Goal: Task Accomplishment & Management: Complete application form

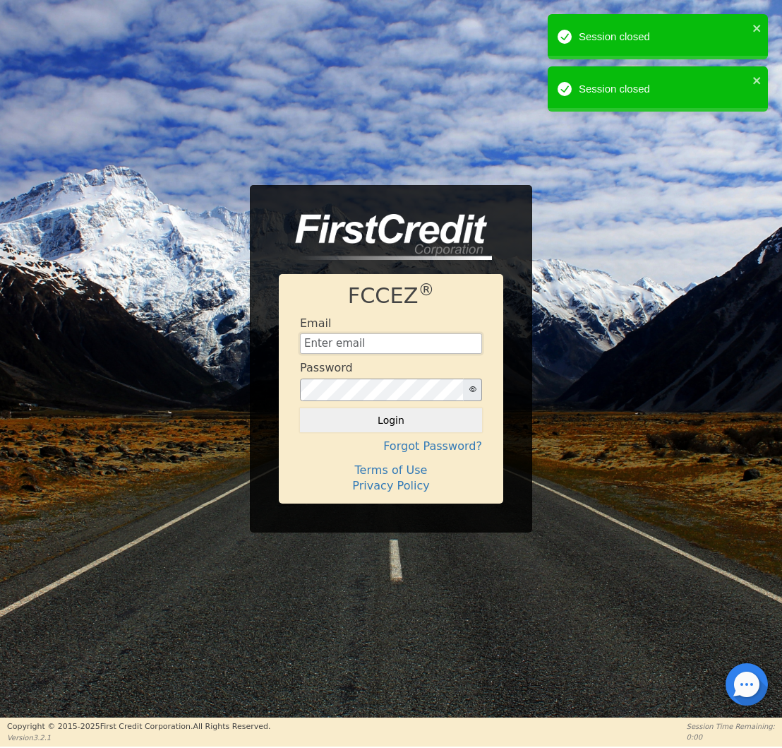
type input "[EMAIL_ADDRESS][DOMAIN_NAME]"
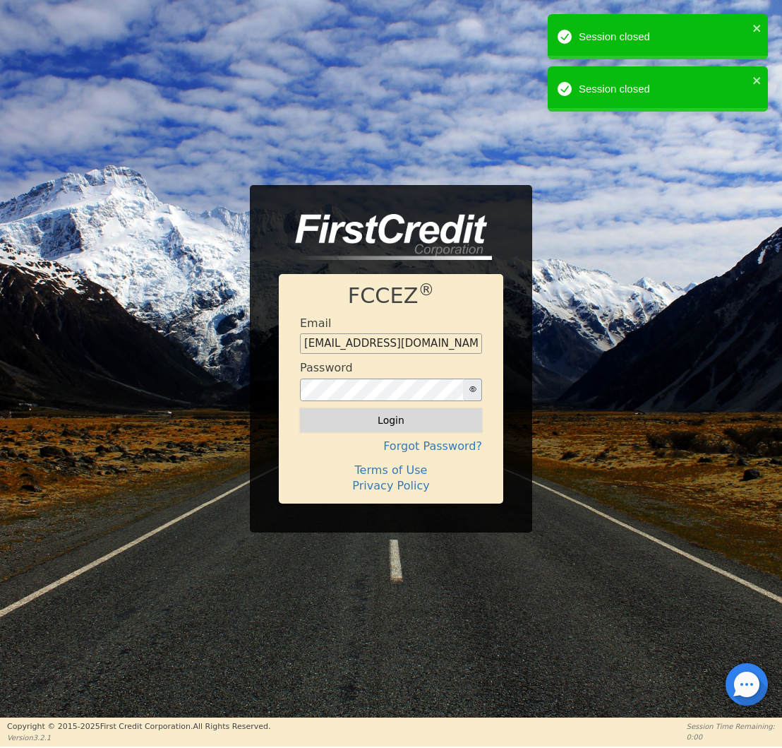
click at [380, 419] on button "Login" at bounding box center [391, 420] width 182 height 24
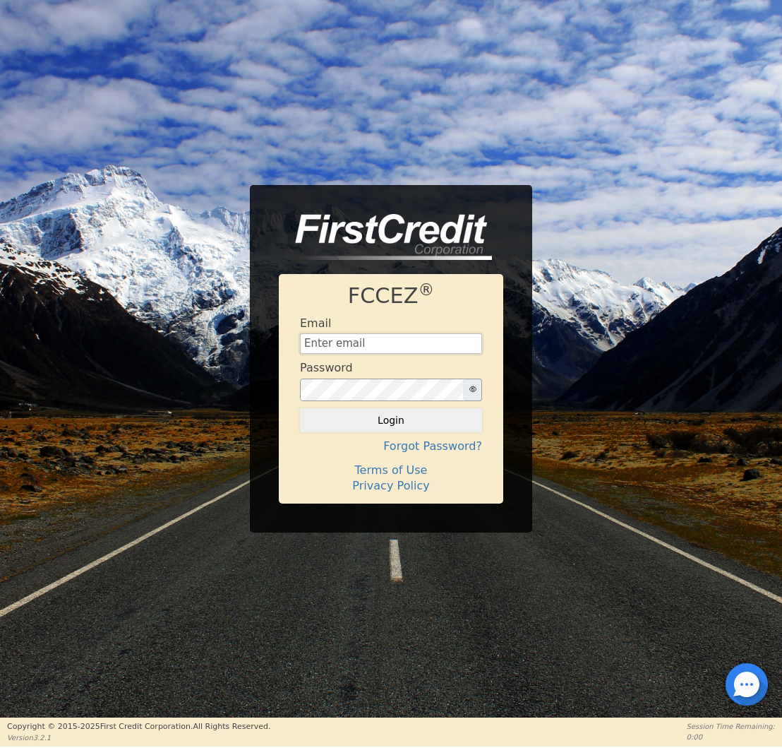
type input "[EMAIL_ADDRESS][DOMAIN_NAME]"
click at [376, 421] on button "Login" at bounding box center [391, 420] width 182 height 24
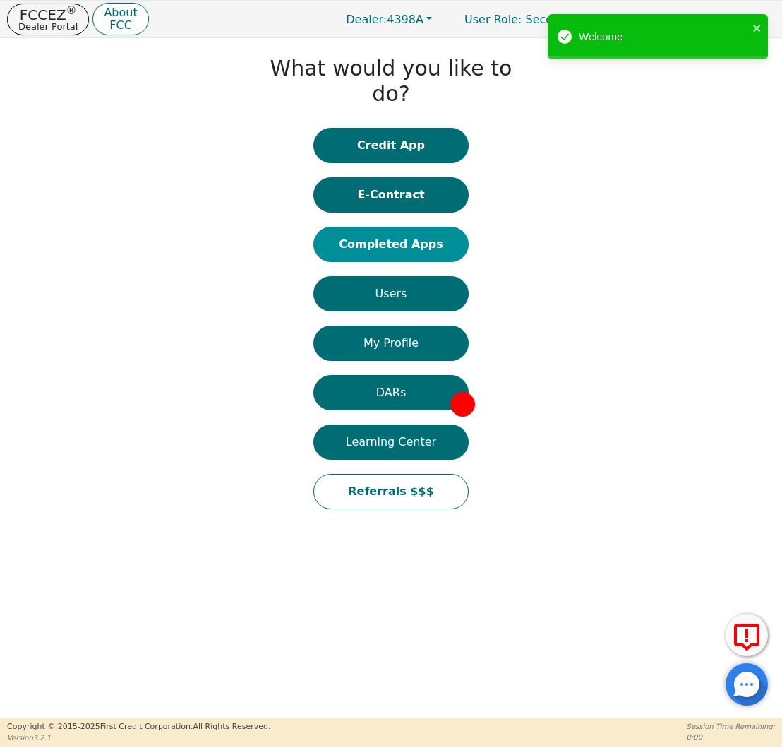
click at [416, 227] on button "Completed Apps" at bounding box center [390, 244] width 155 height 35
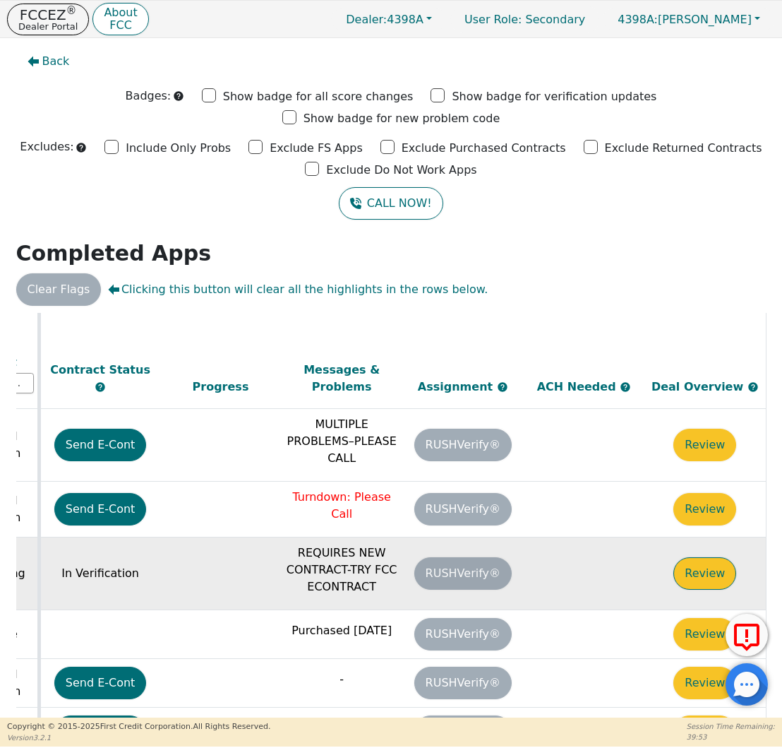
click at [697, 557] on button "Review" at bounding box center [704, 573] width 63 height 32
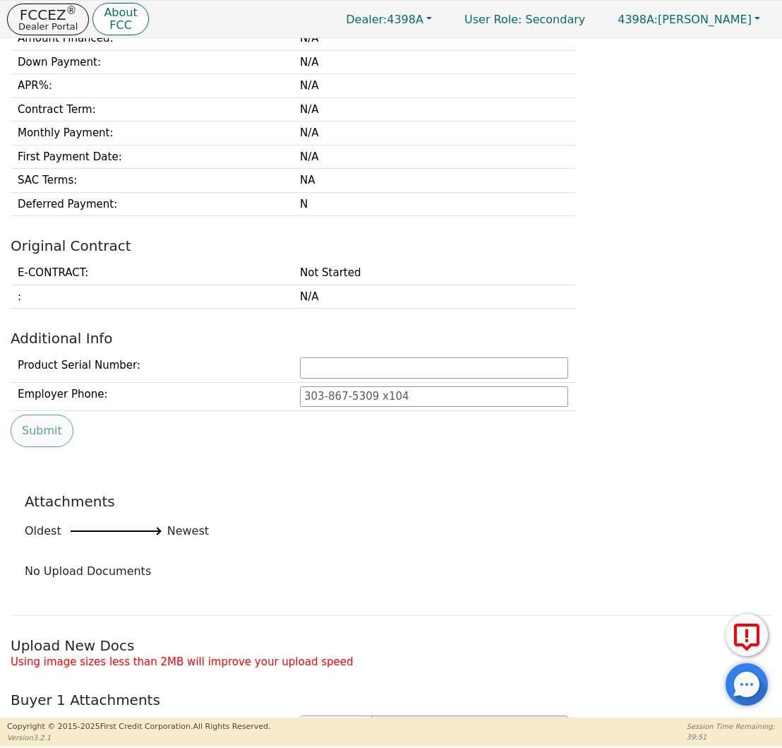
type input "602-750-6654"
type input "jnvgirls@yahoo.com"
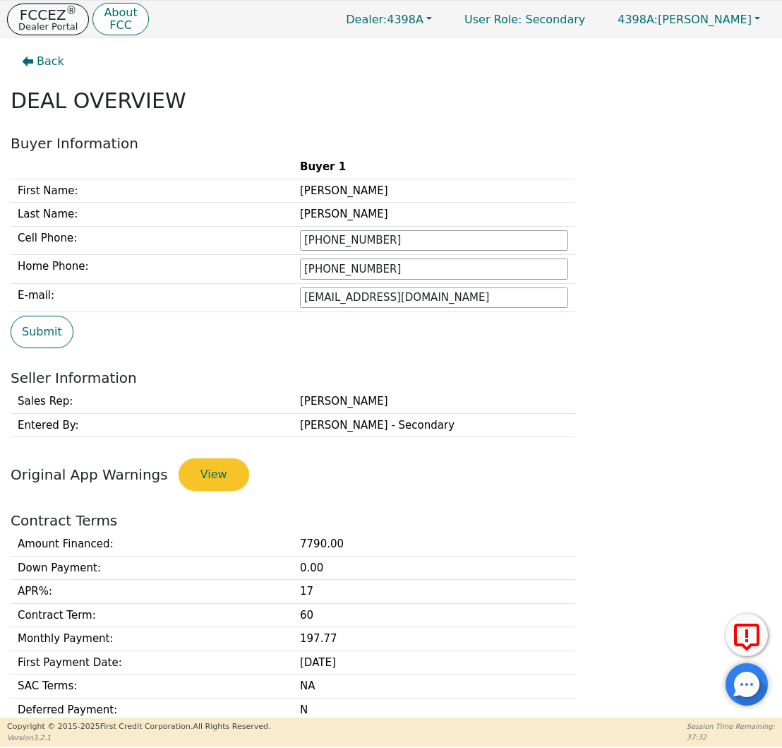
click at [55, 18] on p "FCCEZ ®" at bounding box center [47, 15] width 59 height 14
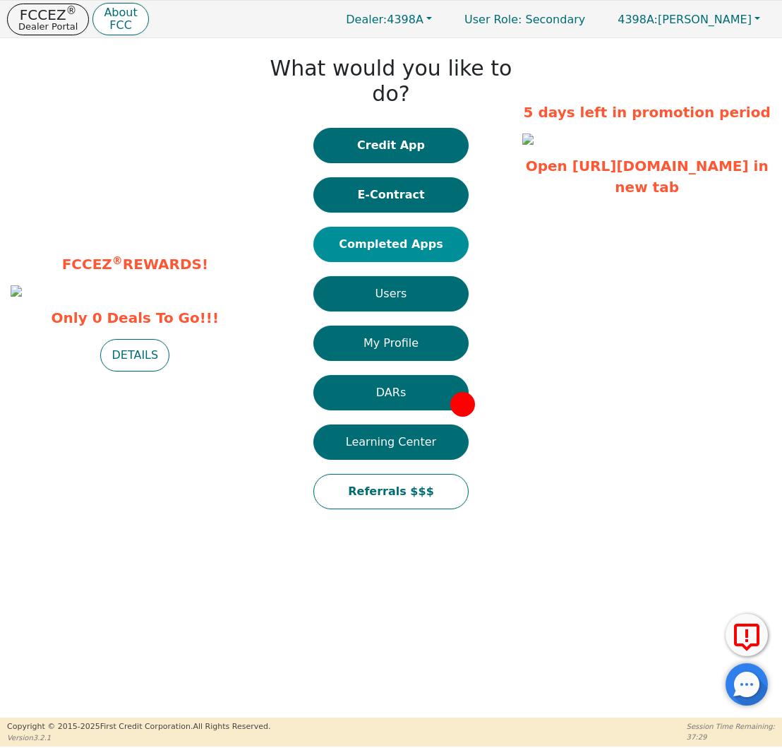
click at [418, 227] on button "Completed Apps" at bounding box center [390, 244] width 155 height 35
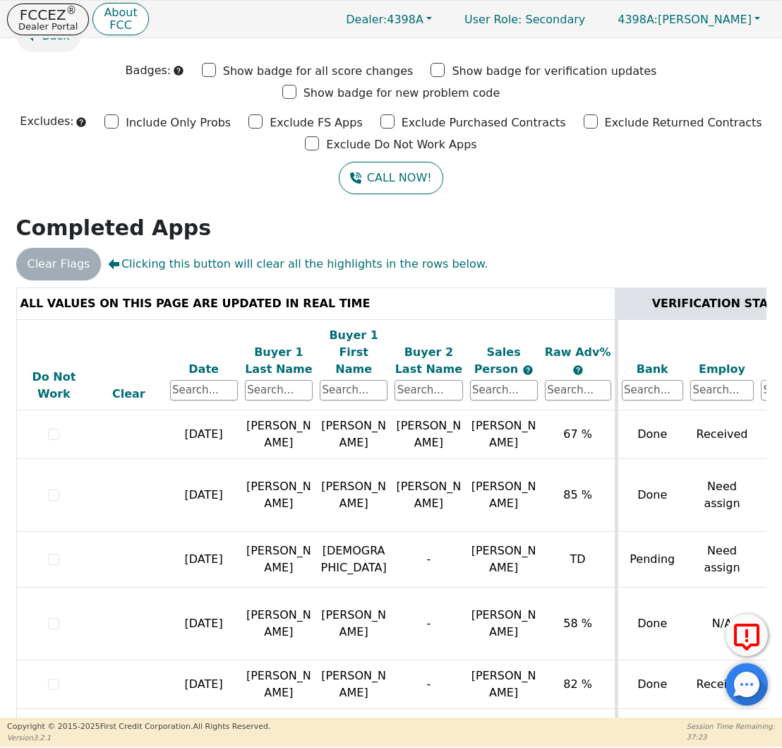
click at [56, 47] on button "Back" at bounding box center [48, 36] width 65 height 32
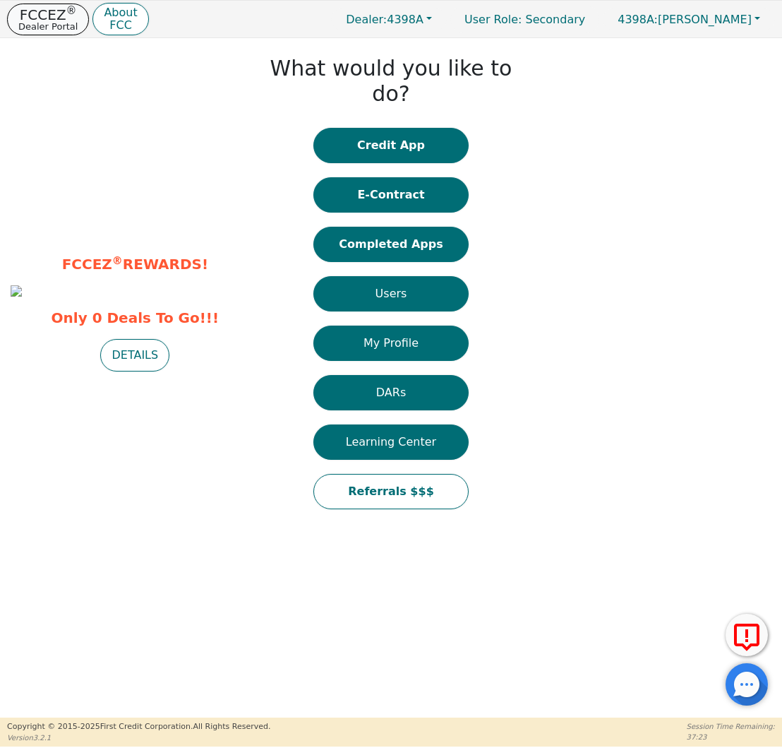
click at [56, 32] on button "FCCEZ ® Dealer Portal" at bounding box center [48, 20] width 82 height 32
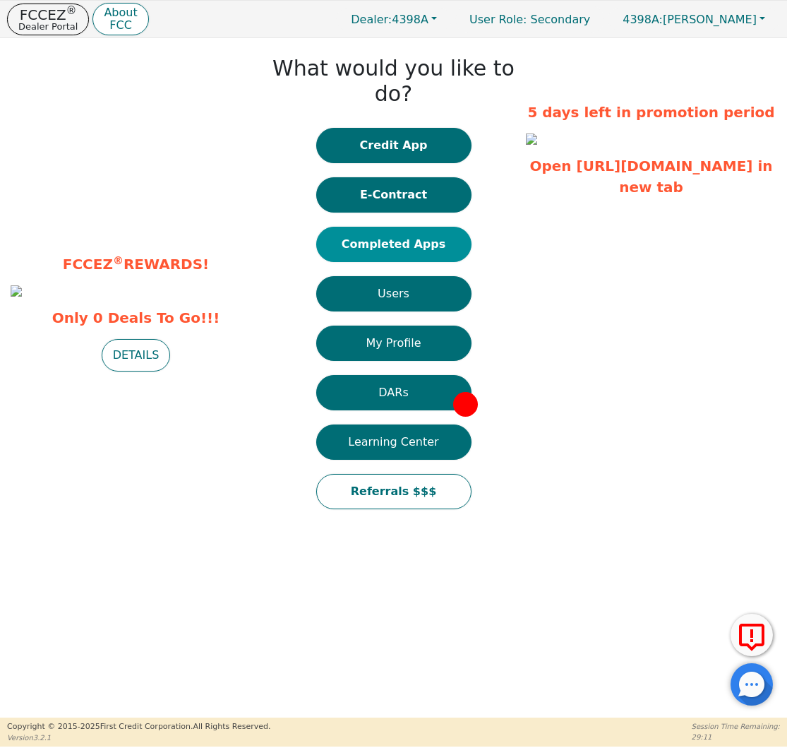
click at [400, 229] on button "Completed Apps" at bounding box center [393, 244] width 155 height 35
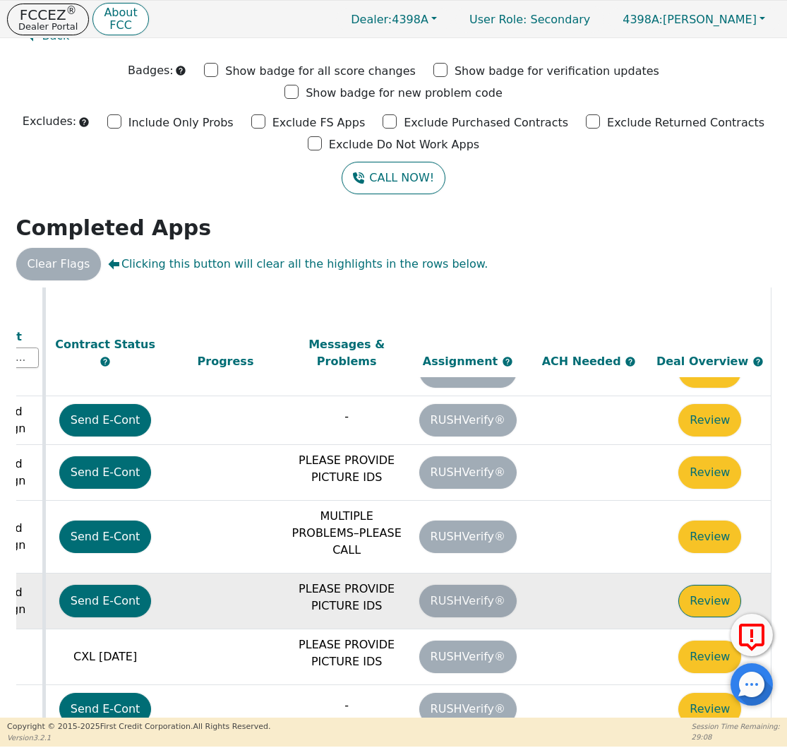
scroll to position [661, 793]
click at [700, 584] on button "Review" at bounding box center [709, 600] width 63 height 32
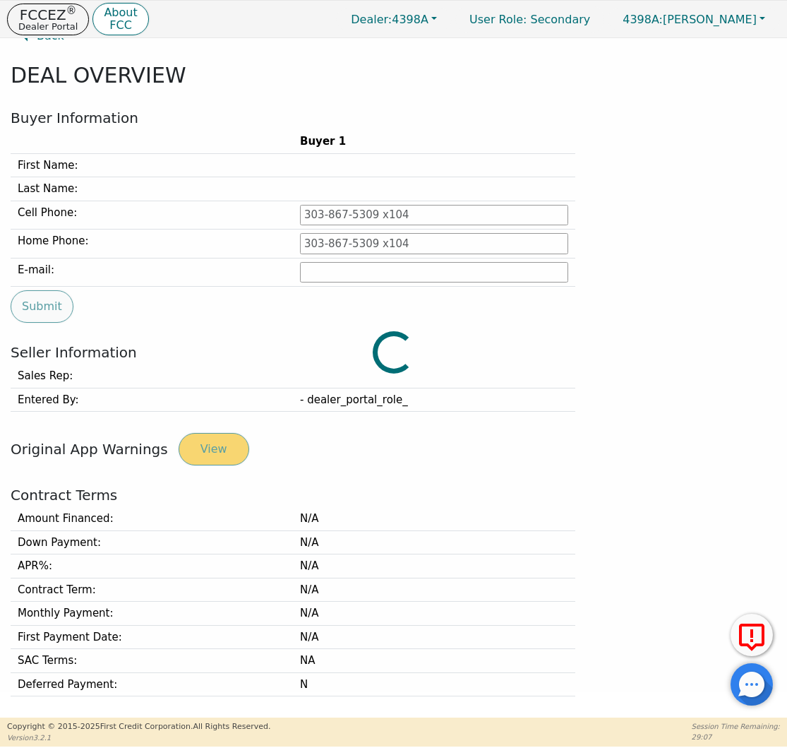
type input "620-282-7395"
type input "fishwelding123@gmail.com"
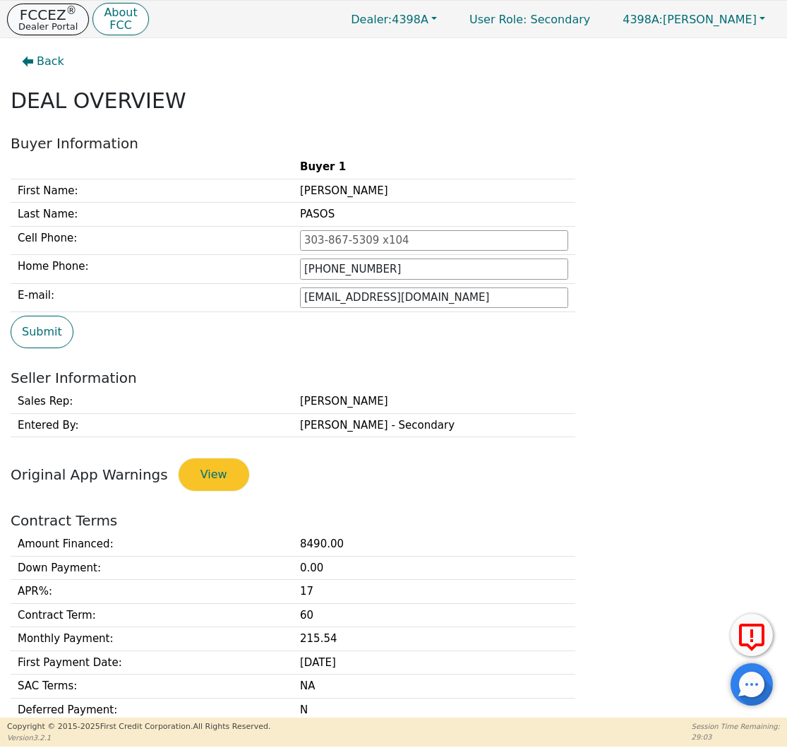
click at [37, 16] on p "FCCEZ ®" at bounding box center [47, 15] width 59 height 14
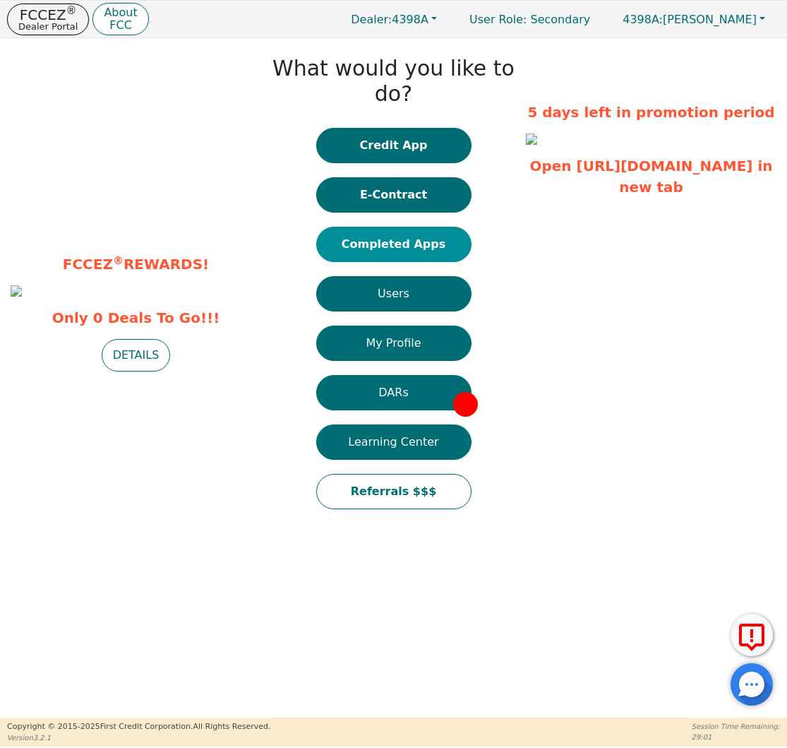
click at [425, 227] on button "Completed Apps" at bounding box center [393, 244] width 155 height 35
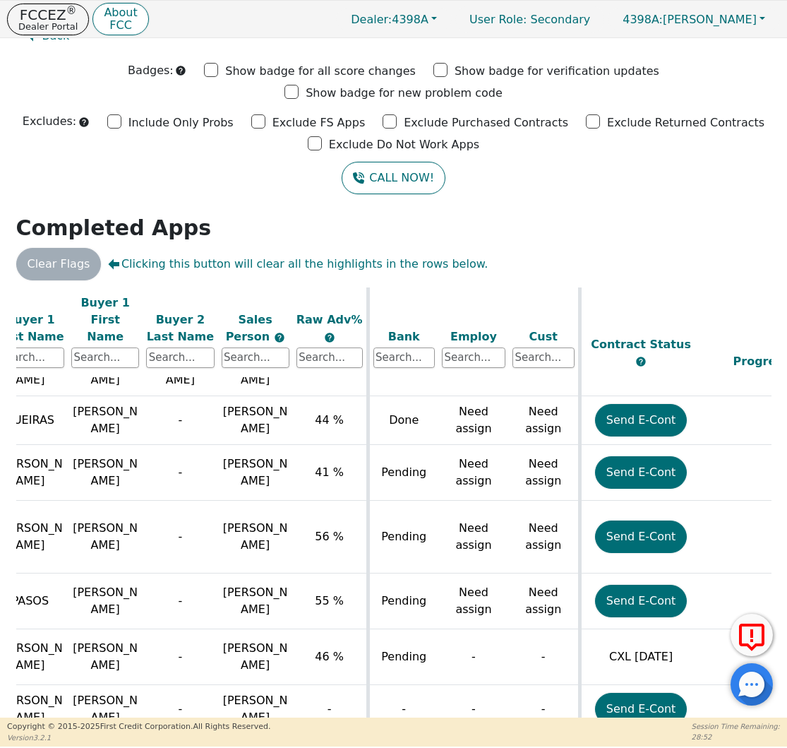
scroll to position [661, 212]
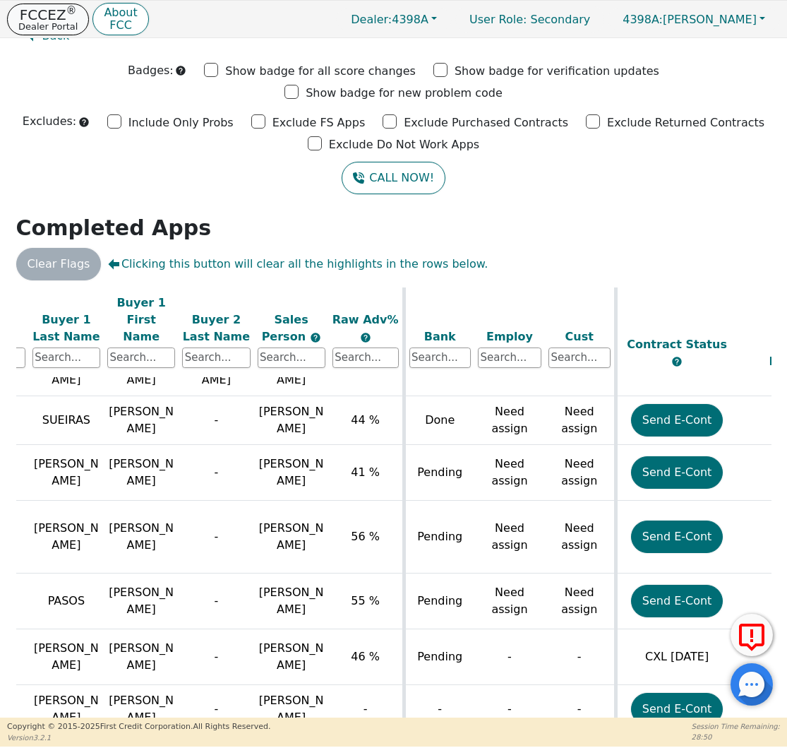
click at [37, 25] on p "Dealer Portal" at bounding box center [47, 26] width 59 height 9
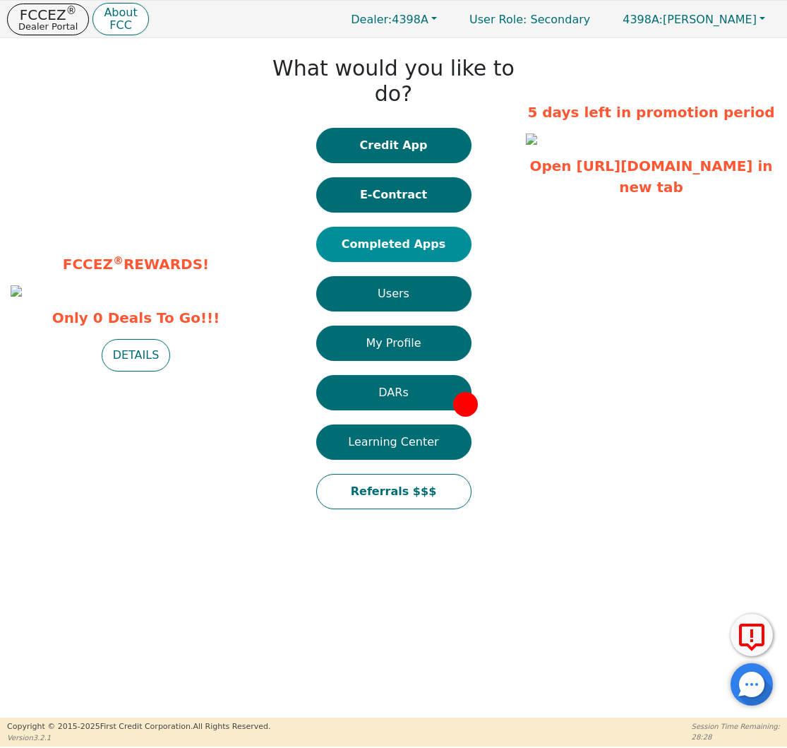
click at [407, 227] on button "Completed Apps" at bounding box center [393, 244] width 155 height 35
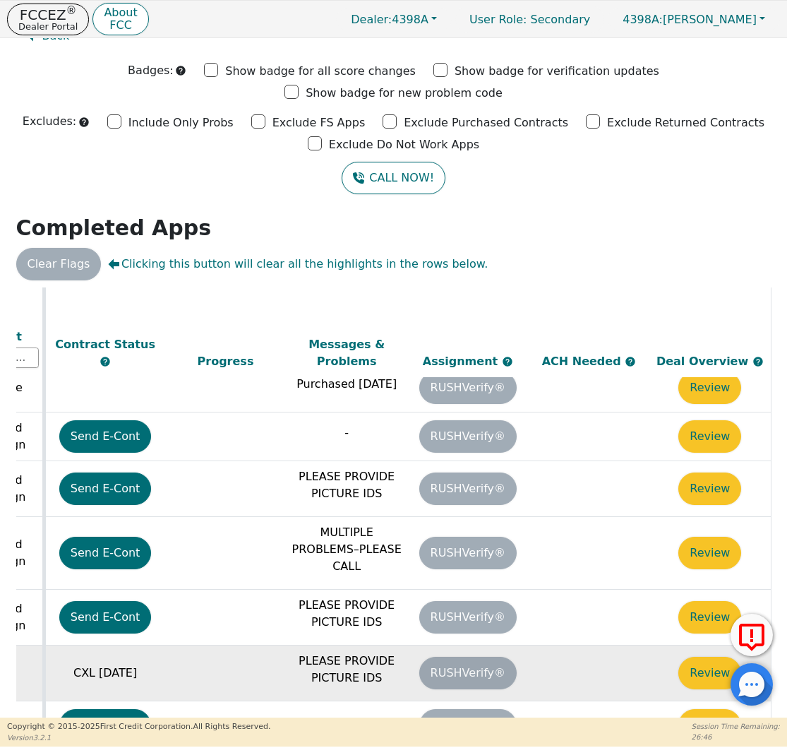
scroll to position [644, 793]
click at [703, 656] on button "Review" at bounding box center [709, 672] width 63 height 32
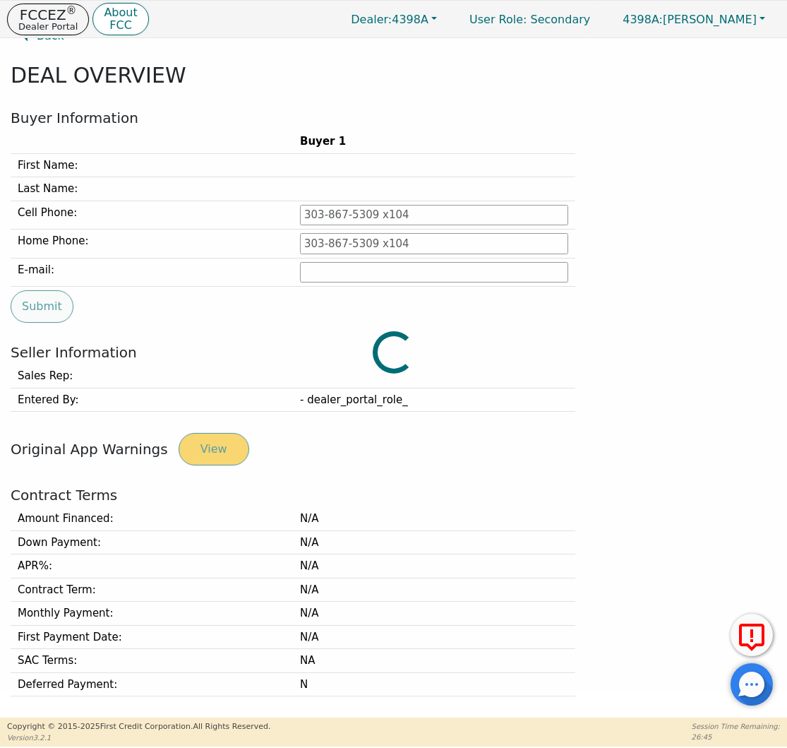
type input "620-419-5450"
type input "yaritzasantiago5450@yahoo.com"
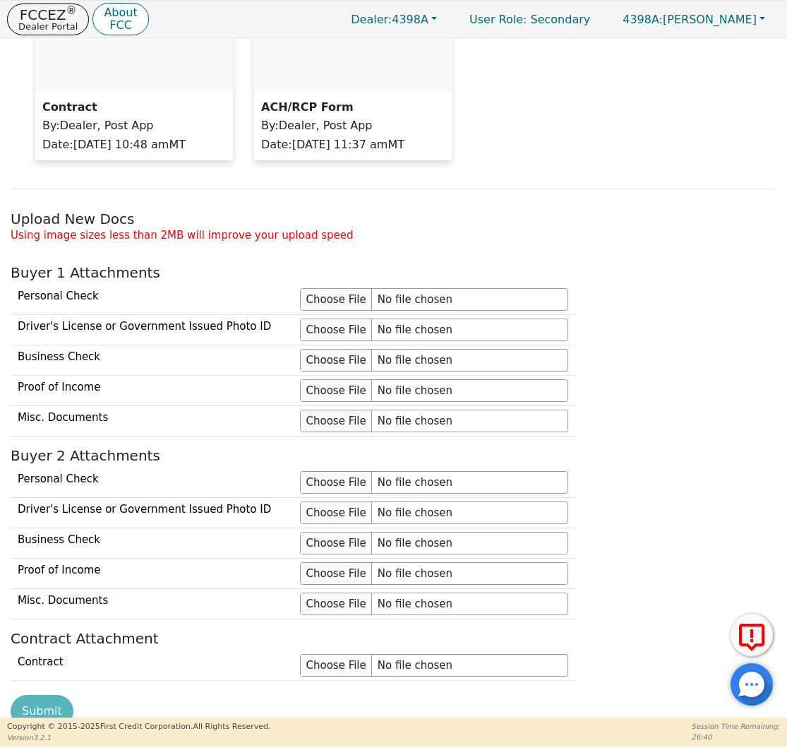
scroll to position [1156, 0]
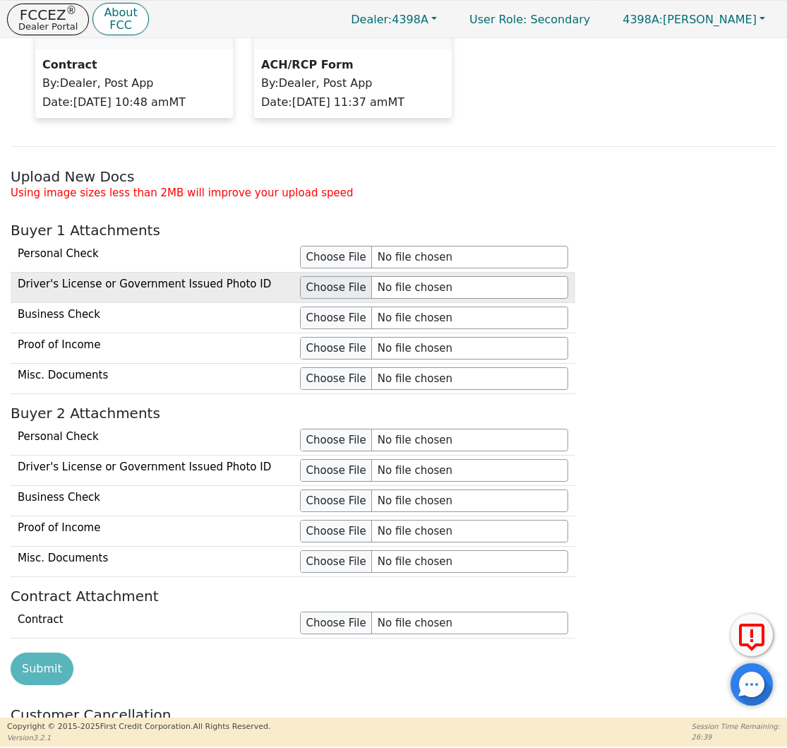
click at [336, 282] on input "file" at bounding box center [434, 287] width 268 height 23
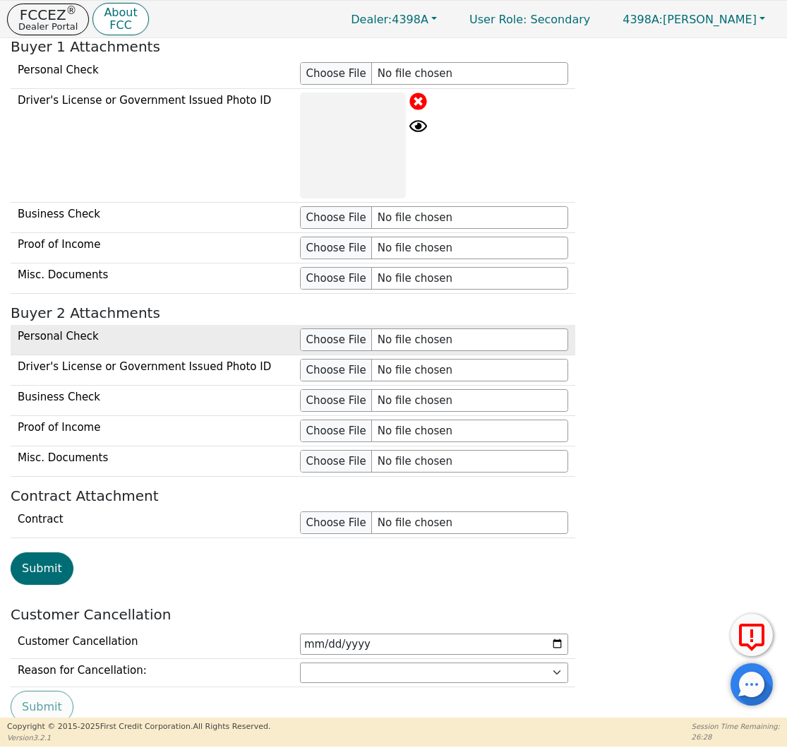
scroll to position [1345, 0]
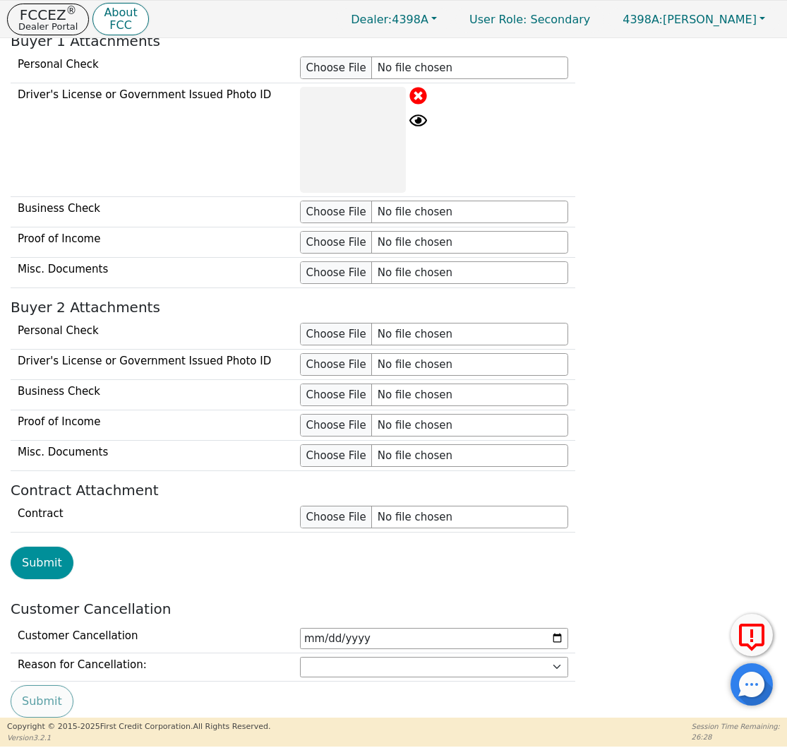
click at [49, 560] on button "Submit" at bounding box center [42, 562] width 63 height 32
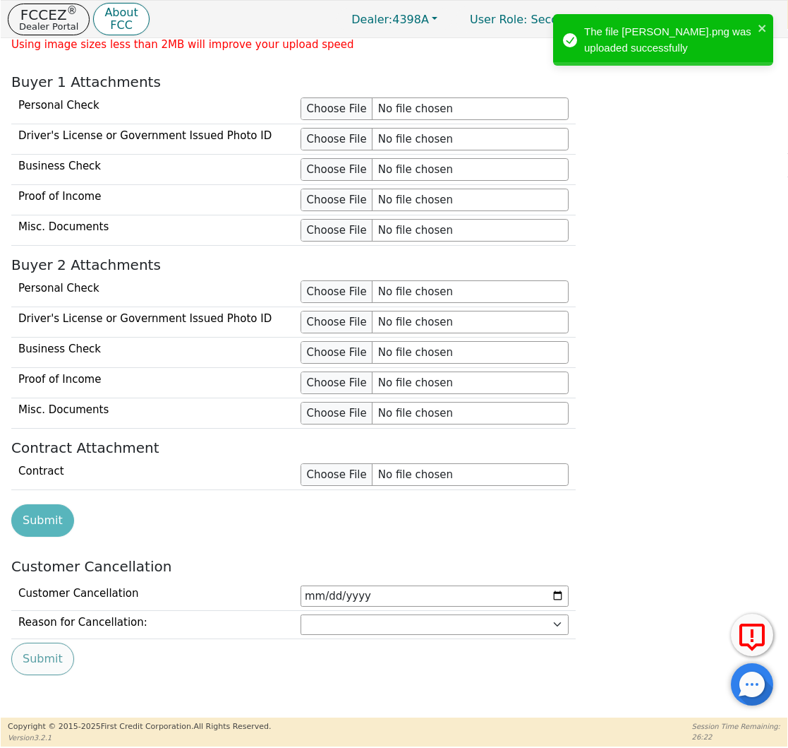
scroll to position [1299, 0]
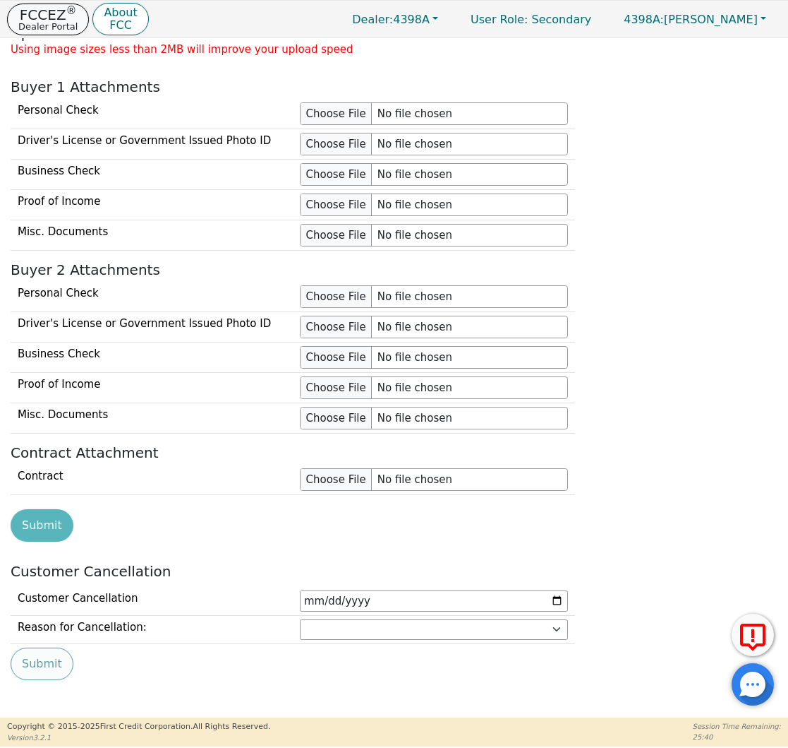
click at [67, 23] on p "Dealer Portal" at bounding box center [47, 26] width 59 height 9
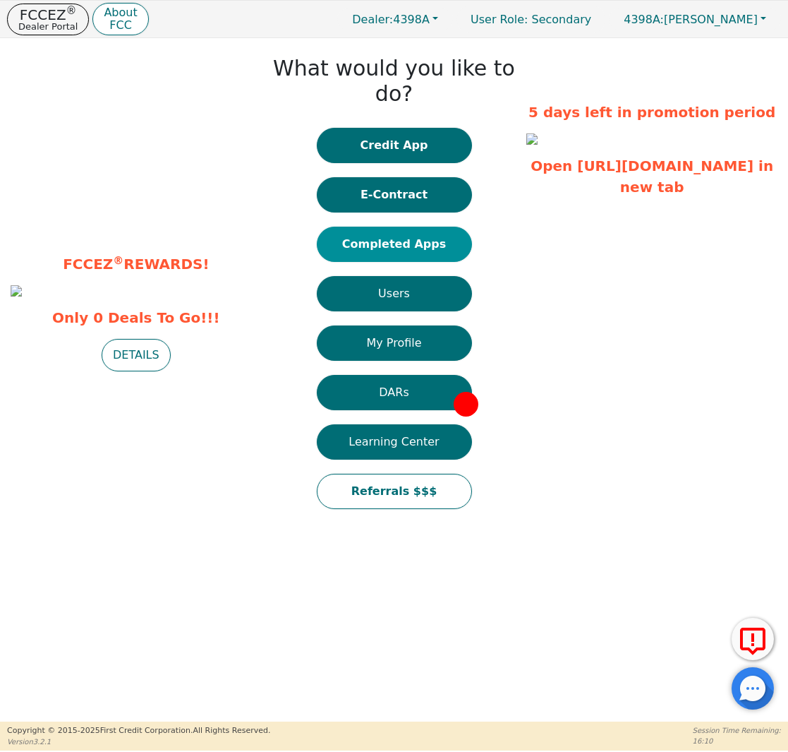
click at [402, 232] on button "Completed Apps" at bounding box center [394, 244] width 155 height 35
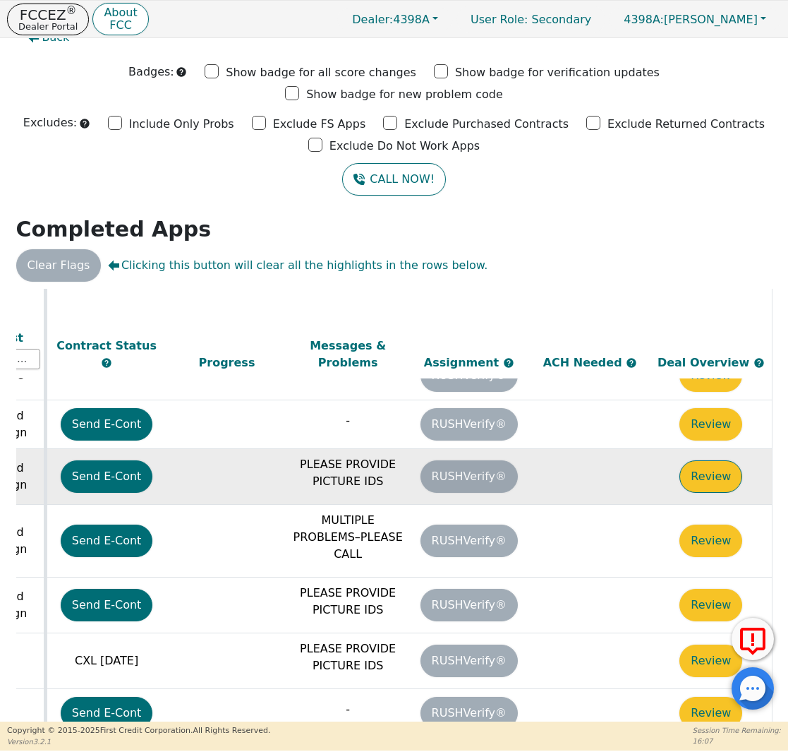
scroll to position [658, 793]
click at [685, 460] on button "Review" at bounding box center [711, 476] width 63 height 32
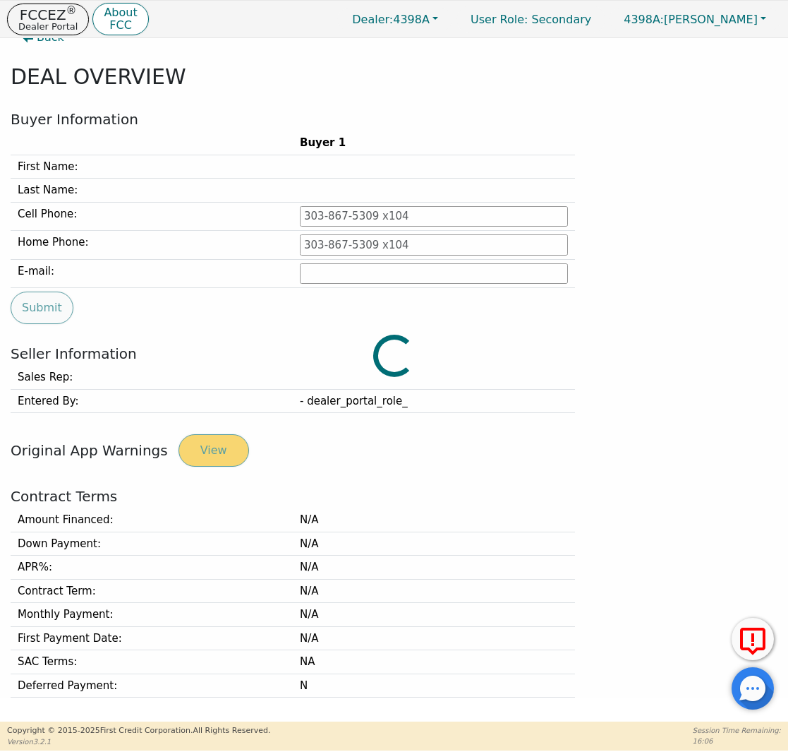
type input "954-604-7013"
type input "lindsay.garcia@gmail.com"
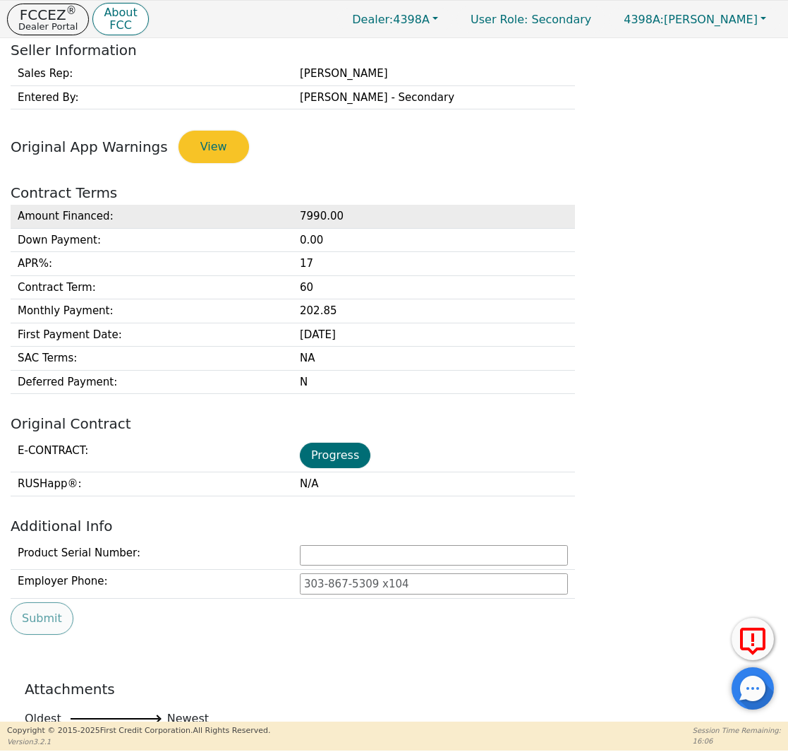
scroll to position [416, 0]
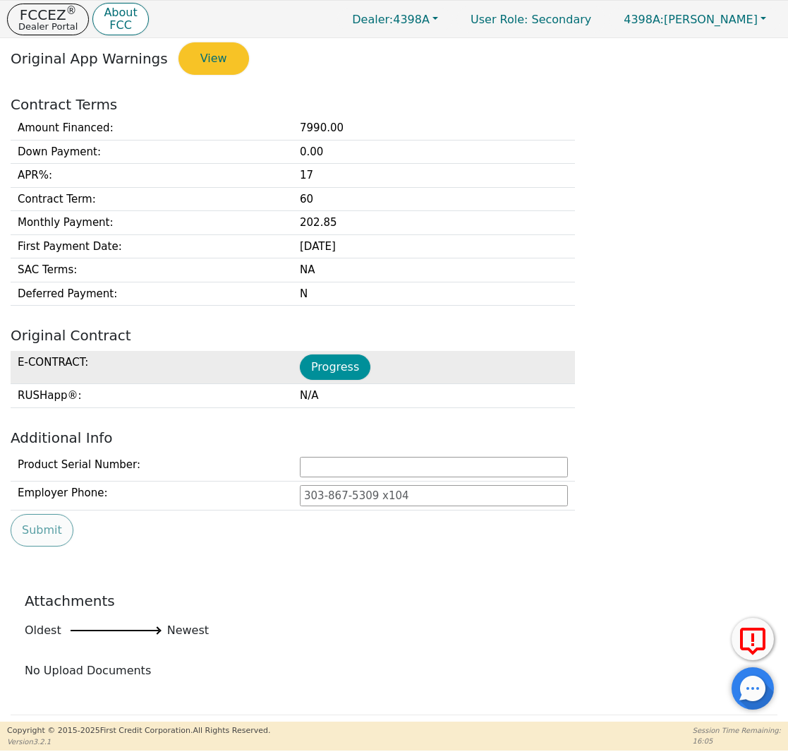
click at [330, 373] on button "Progress" at bounding box center [335, 366] width 71 height 25
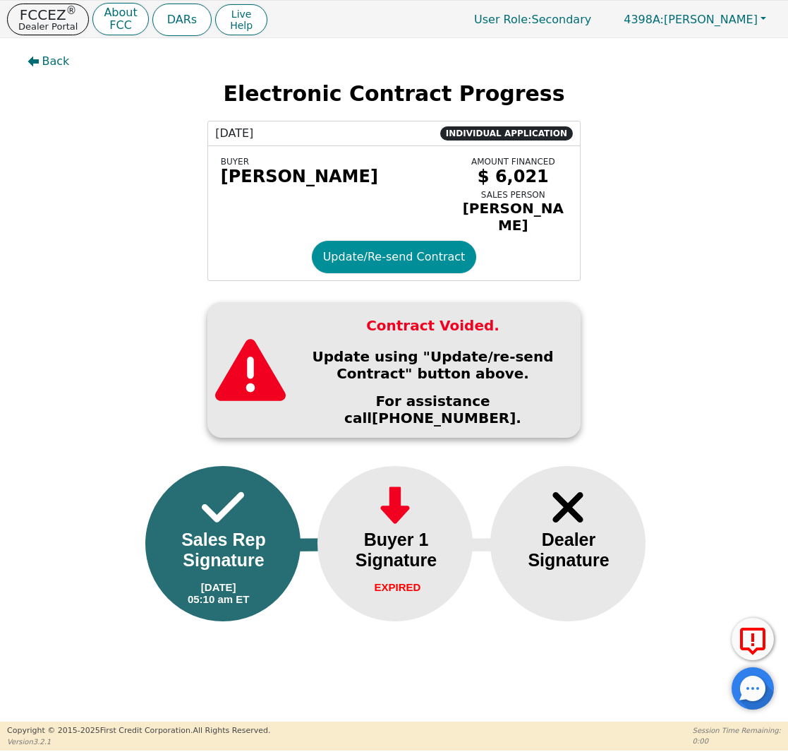
click at [334, 247] on button "Update/Re-send Contract" at bounding box center [394, 257] width 165 height 32
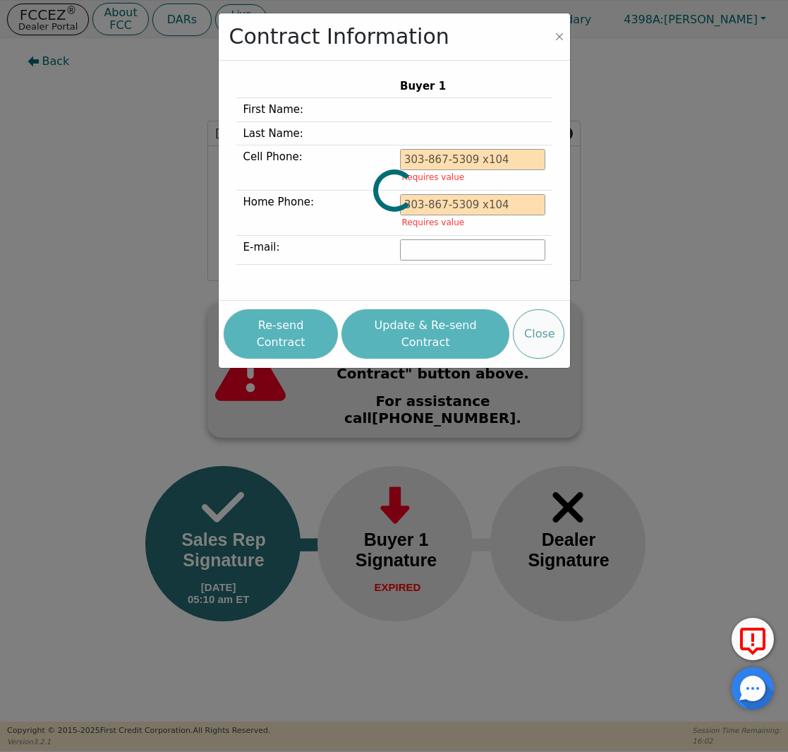
type input "954-604-7013"
type input "lindsay.garcia@gmail.com"
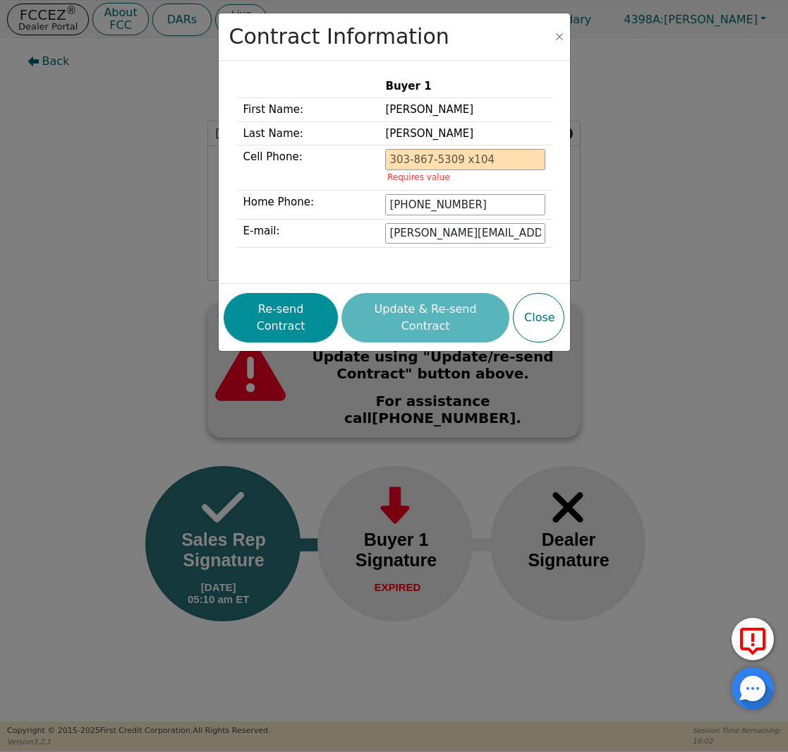
click at [308, 304] on button "Re-send Contract" at bounding box center [281, 317] width 114 height 49
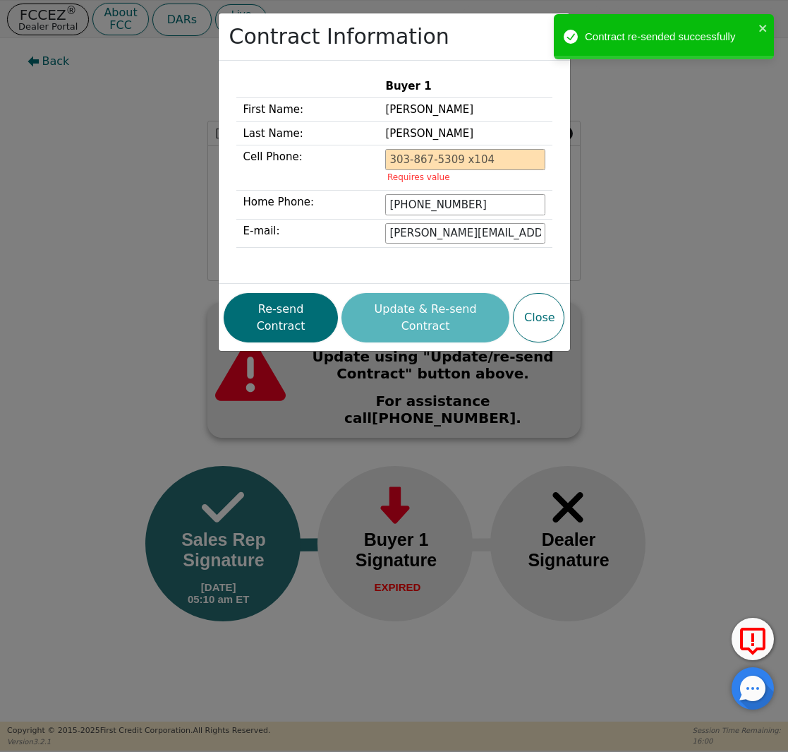
click at [112, 143] on div "Contract Information Buyer 1 First Name: LINDSAY Last Name: GARCIA Cell Phone: …" at bounding box center [394, 376] width 788 height 752
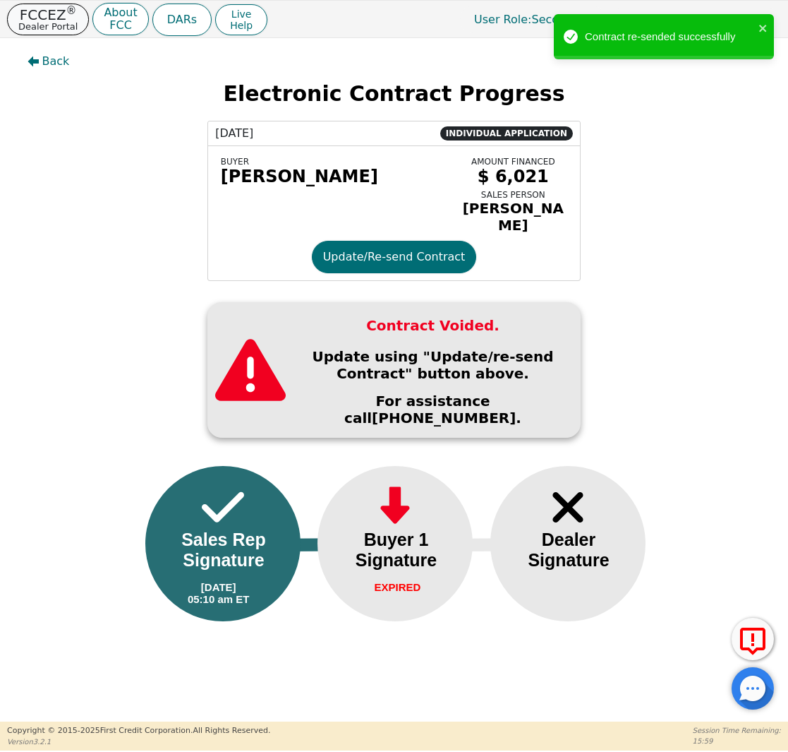
click at [32, 22] on p "Dealer Portal" at bounding box center [47, 26] width 59 height 9
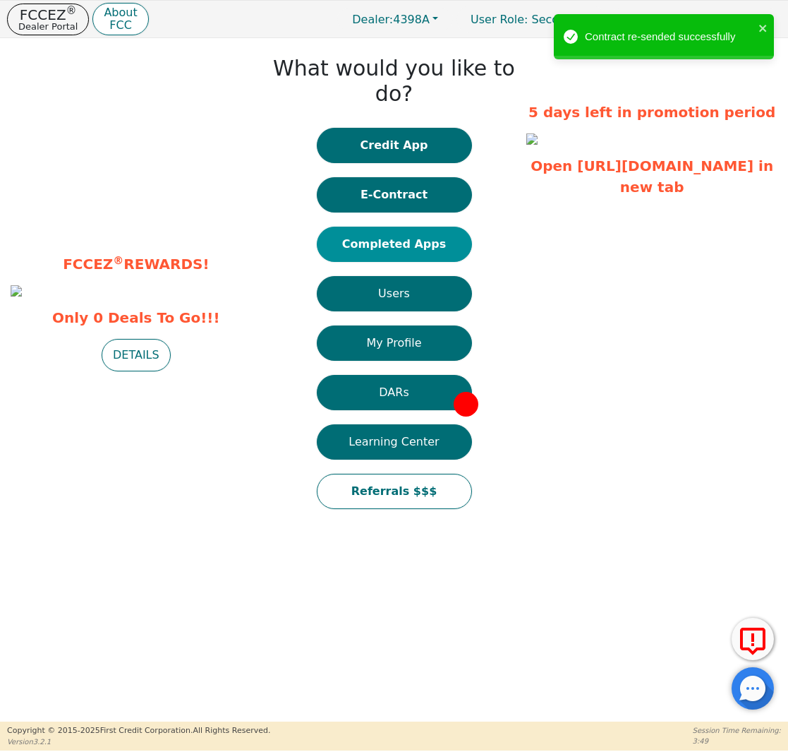
click at [400, 227] on button "Completed Apps" at bounding box center [394, 244] width 155 height 35
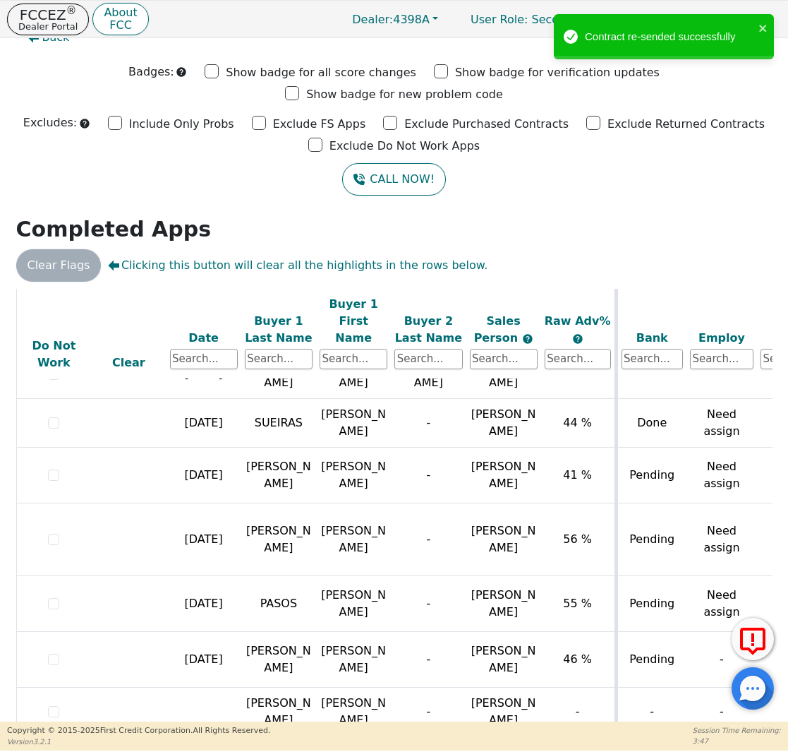
scroll to position [658, 0]
